Goal: Task Accomplishment & Management: Use online tool/utility

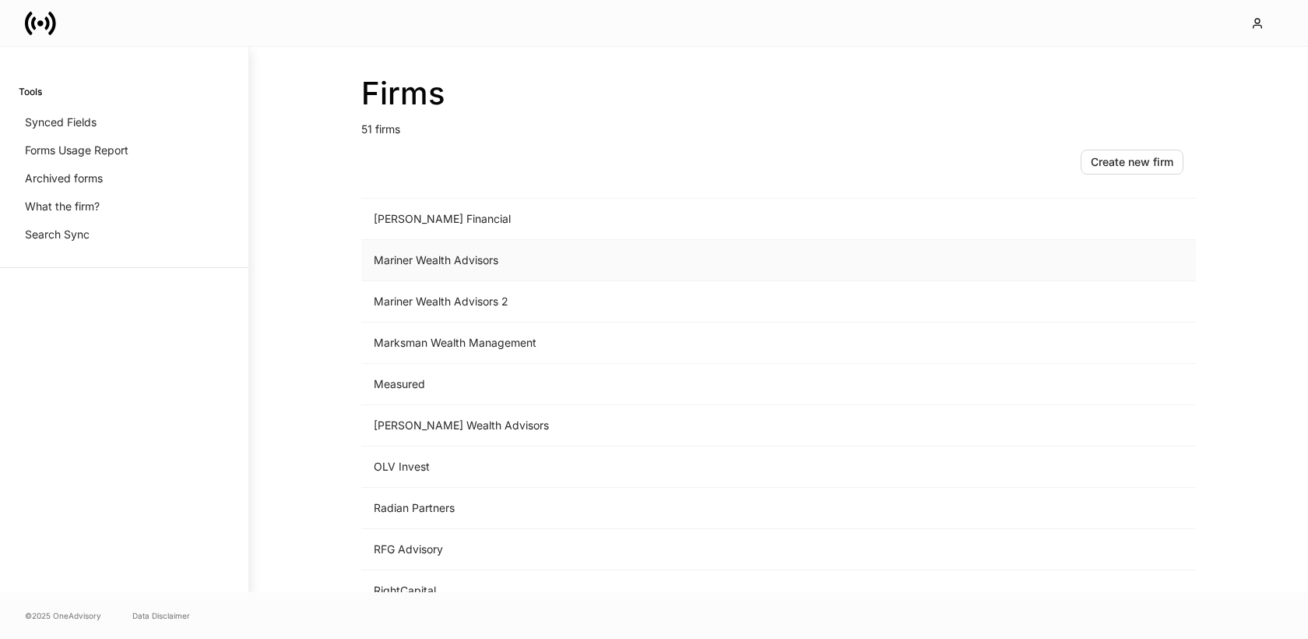
scroll to position [1256, 0]
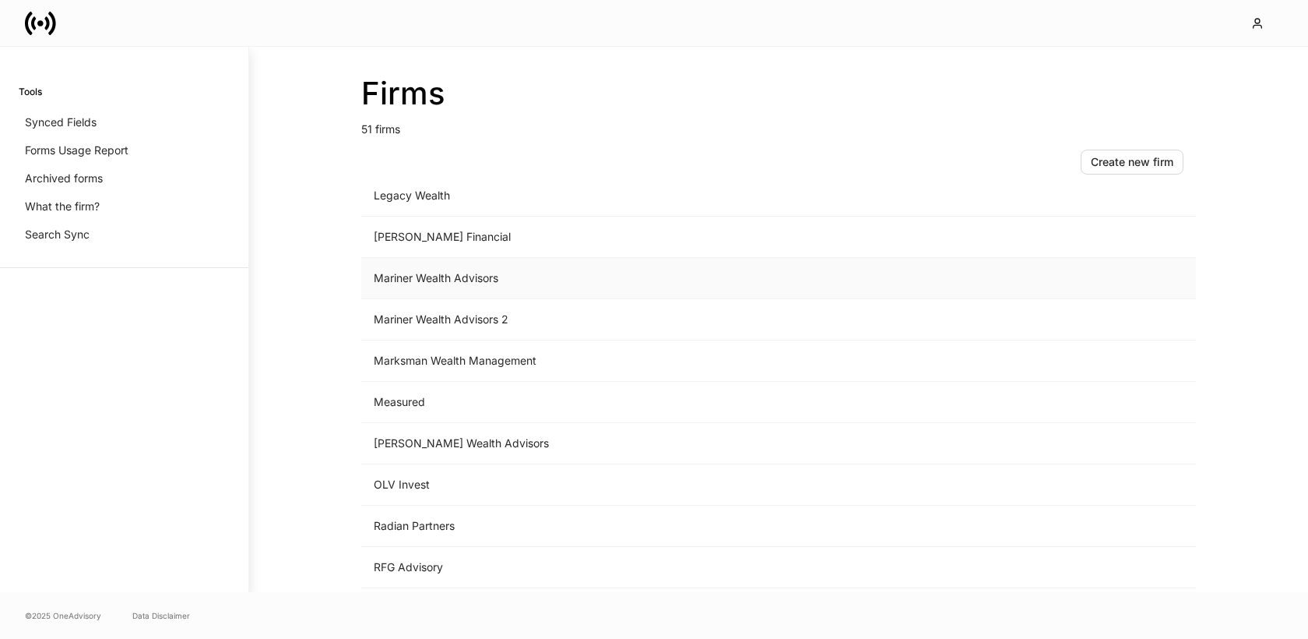
click at [434, 275] on td "Mariner Wealth Advisors" at bounding box center [649, 278] width 576 height 41
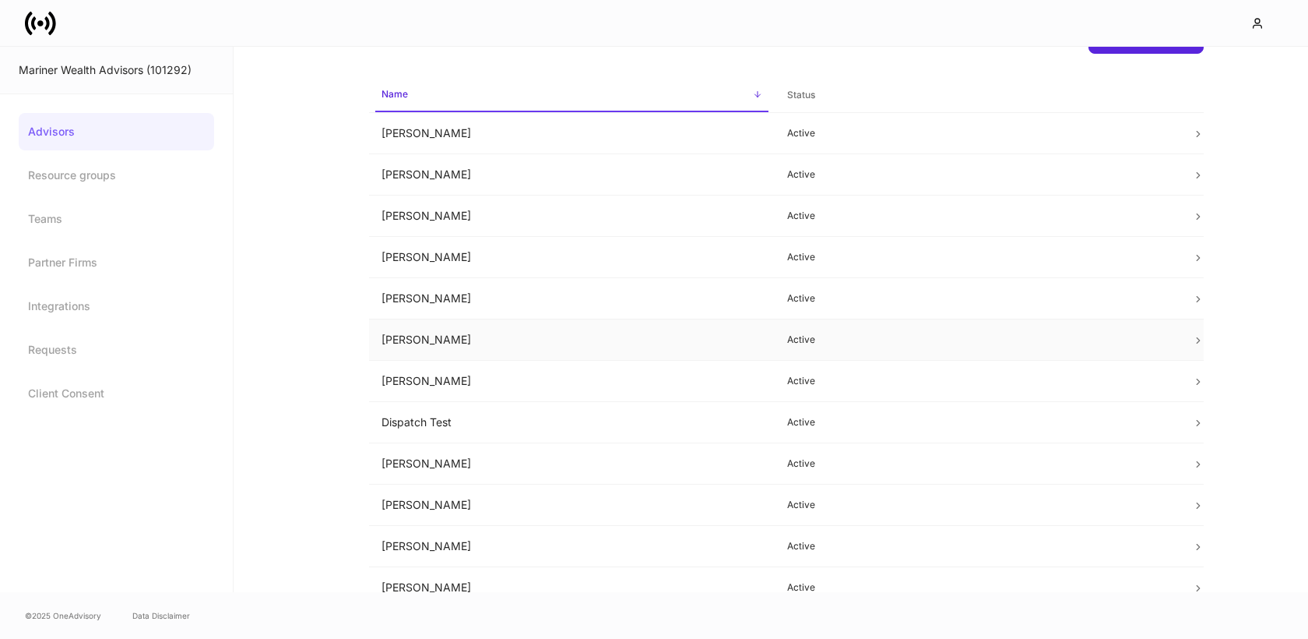
scroll to position [64, 0]
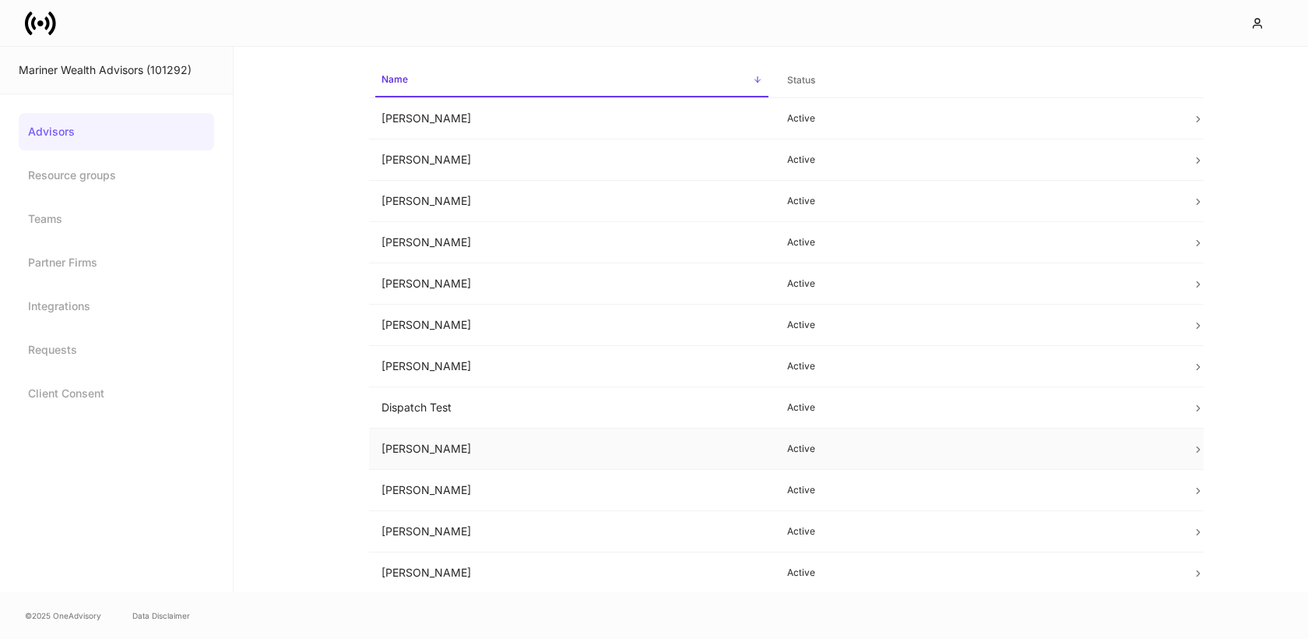
click at [450, 438] on td "[PERSON_NAME]" at bounding box center [572, 448] width 406 height 41
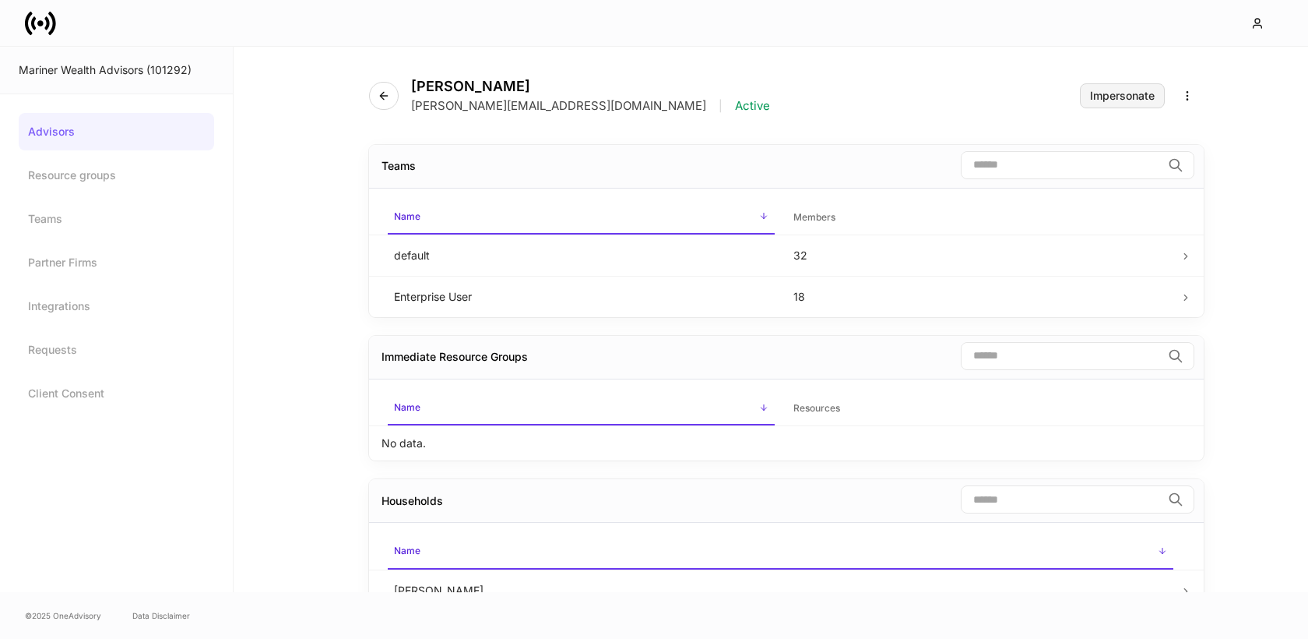
click at [1124, 97] on div "Impersonate" at bounding box center [1122, 95] width 65 height 11
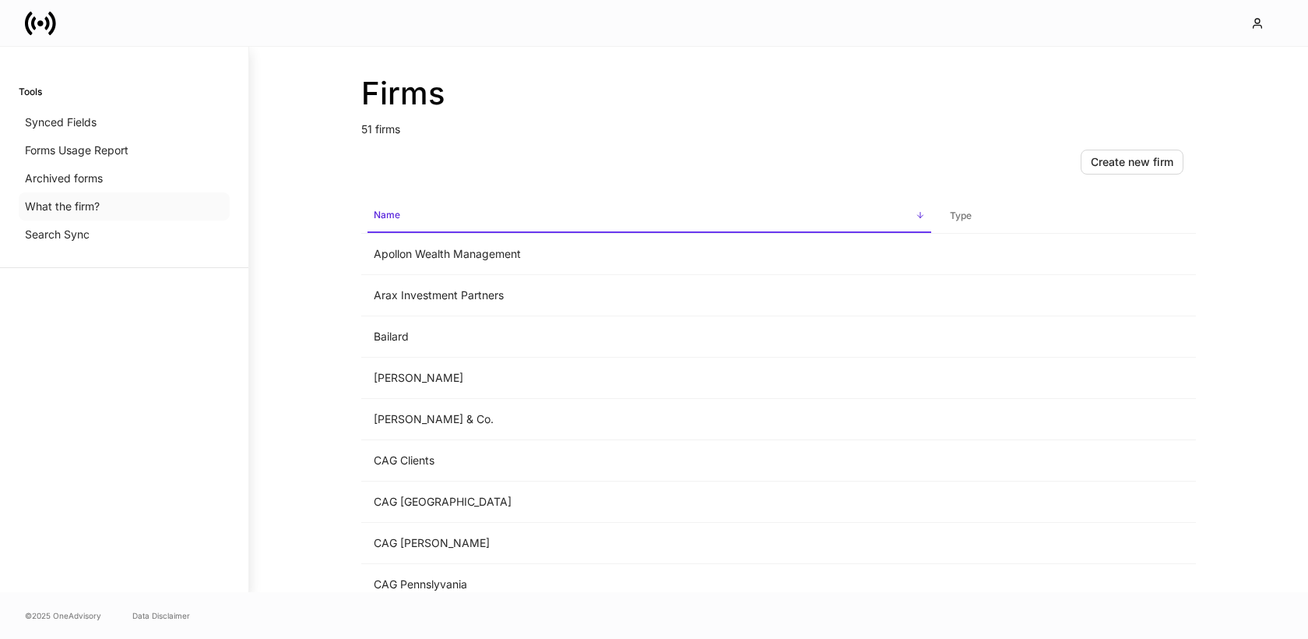
click at [74, 213] on p "What the firm?" at bounding box center [62, 207] width 75 height 16
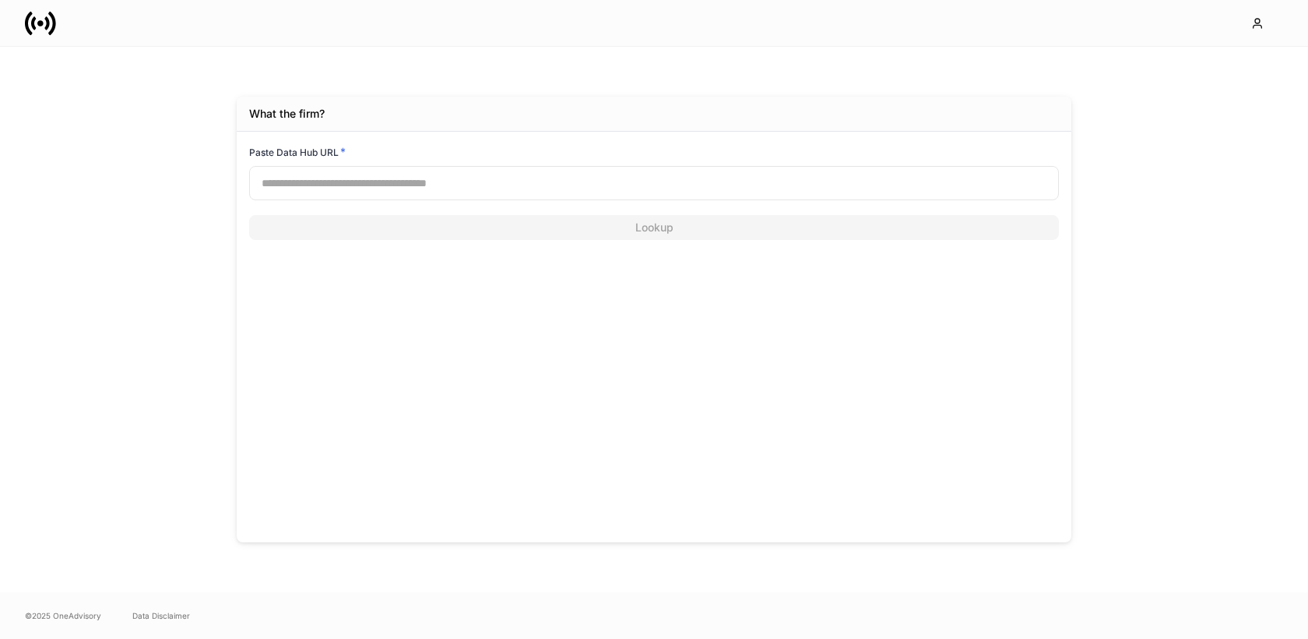
click at [319, 187] on input "text" at bounding box center [654, 183] width 810 height 34
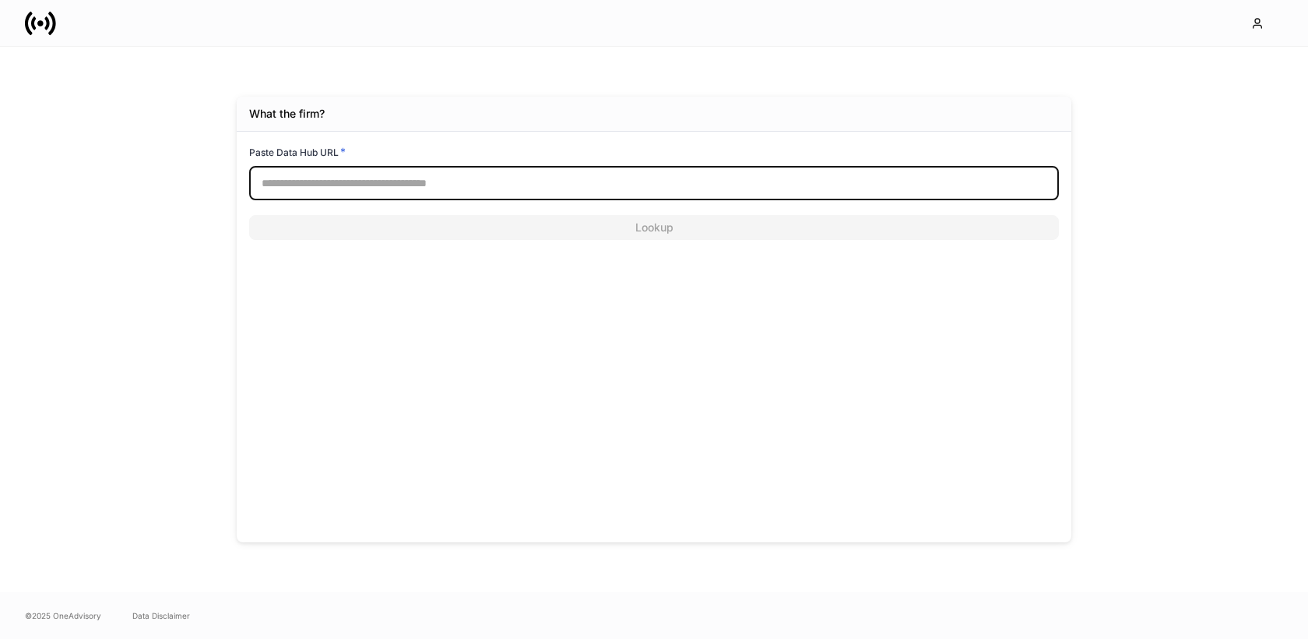
paste input "**********"
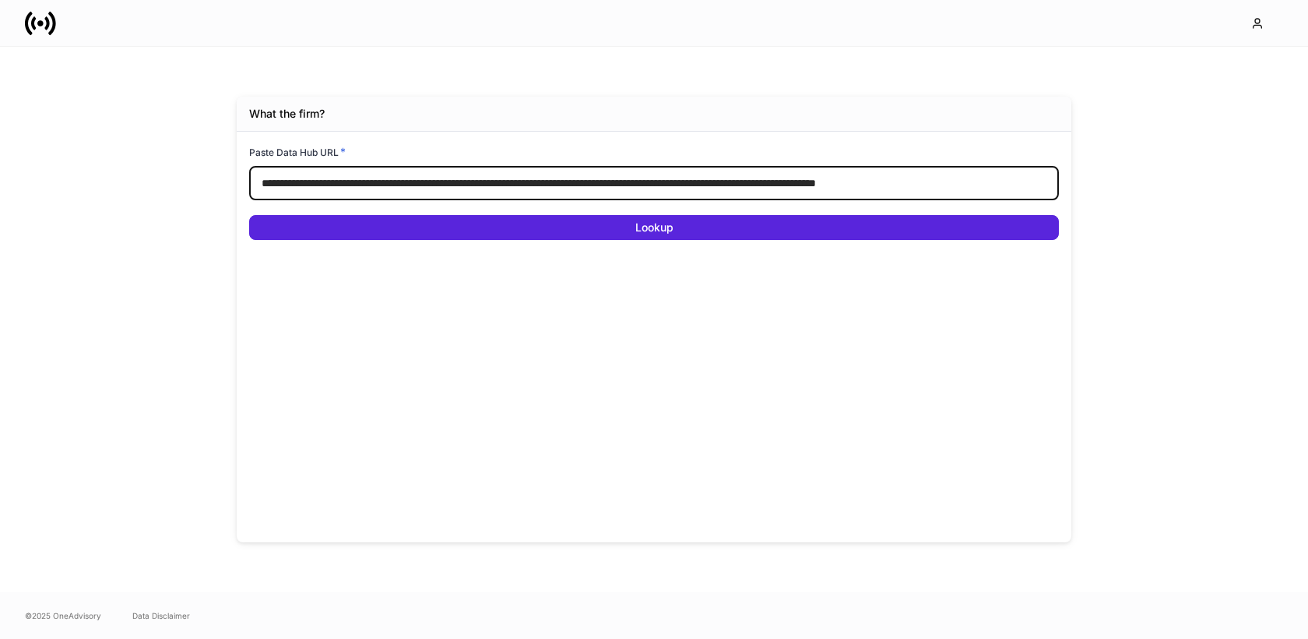
scroll to position [0, 44]
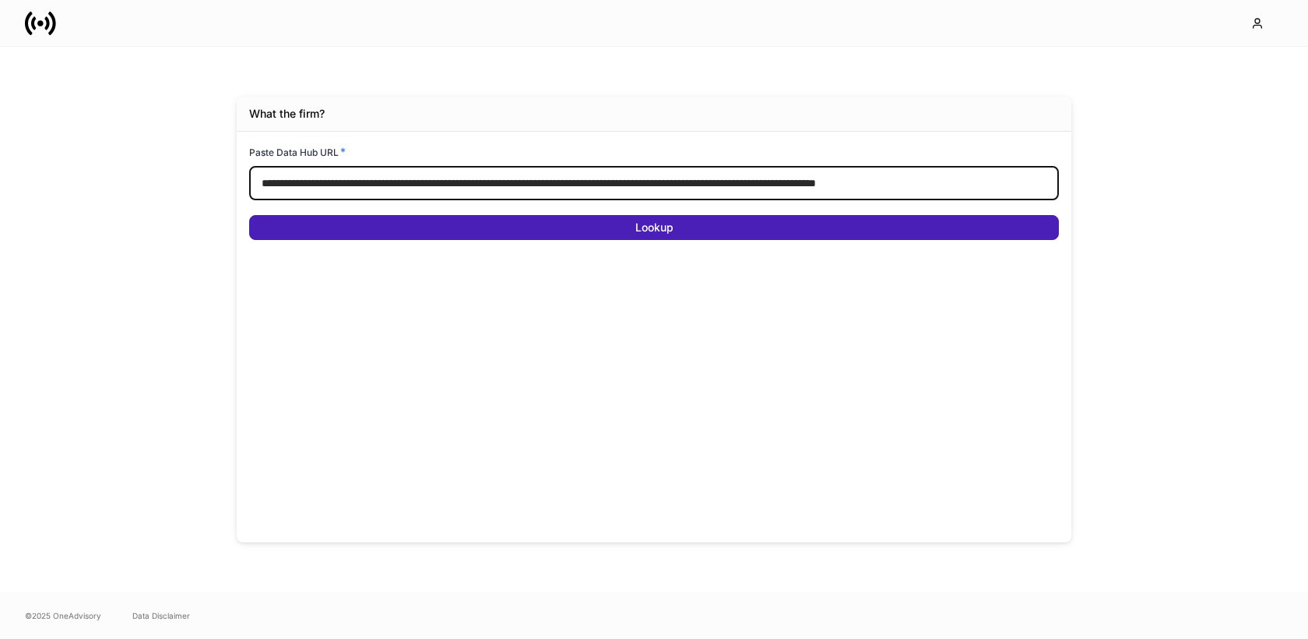
type input "**********"
click at [342, 234] on button "Lookup" at bounding box center [654, 227] width 810 height 25
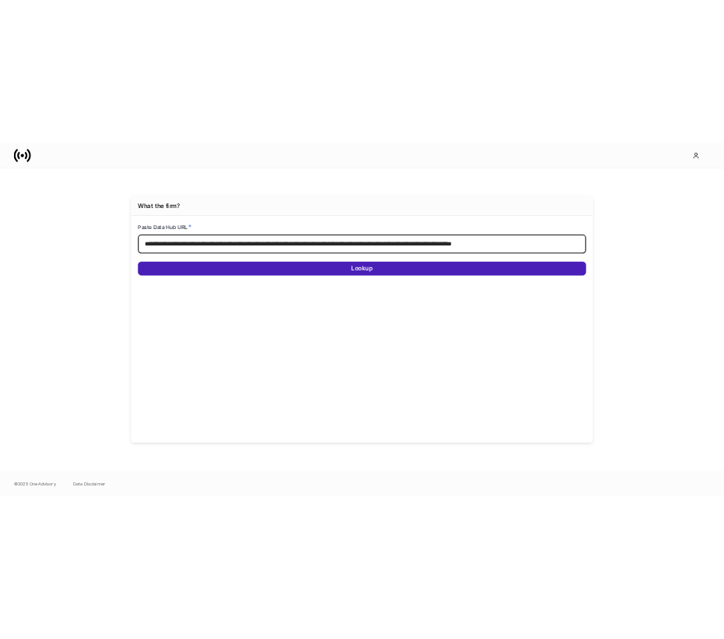
scroll to position [0, 0]
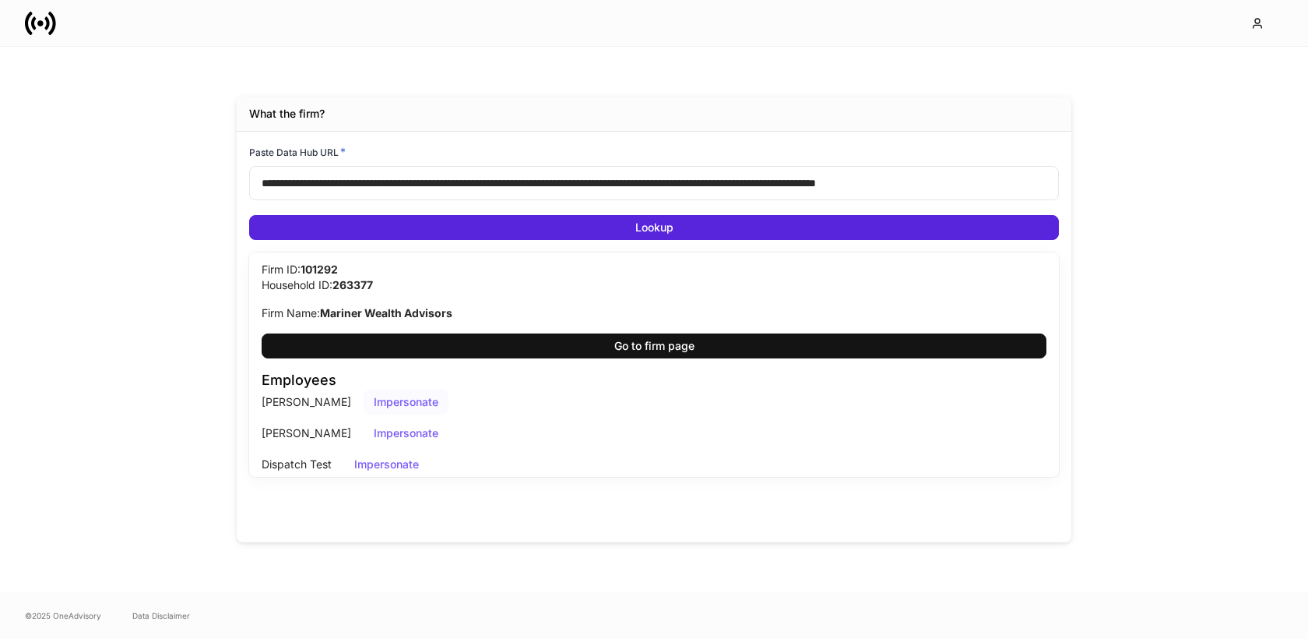
click at [374, 400] on div "Impersonate" at bounding box center [406, 401] width 65 height 11
